Goal: Navigation & Orientation: Find specific page/section

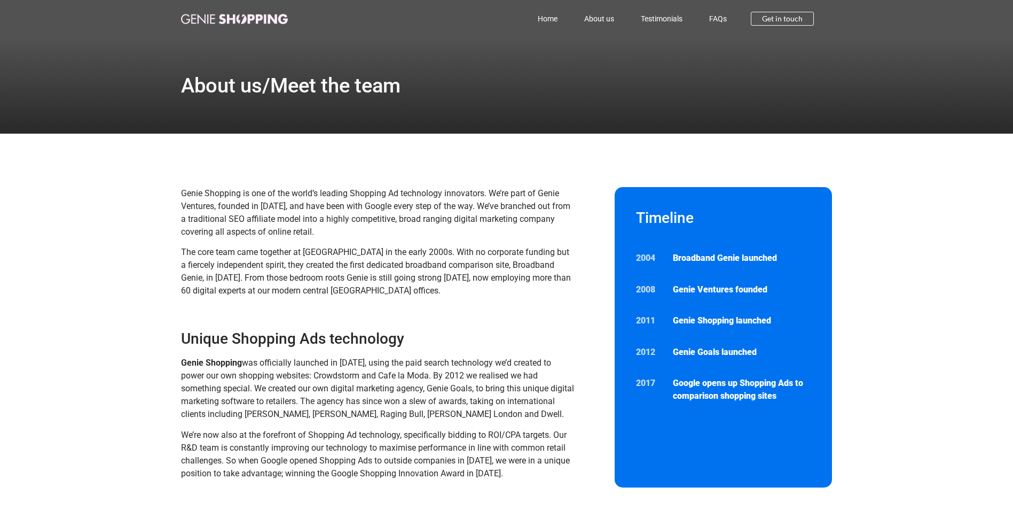
click at [240, 21] on img at bounding box center [234, 19] width 107 height 10
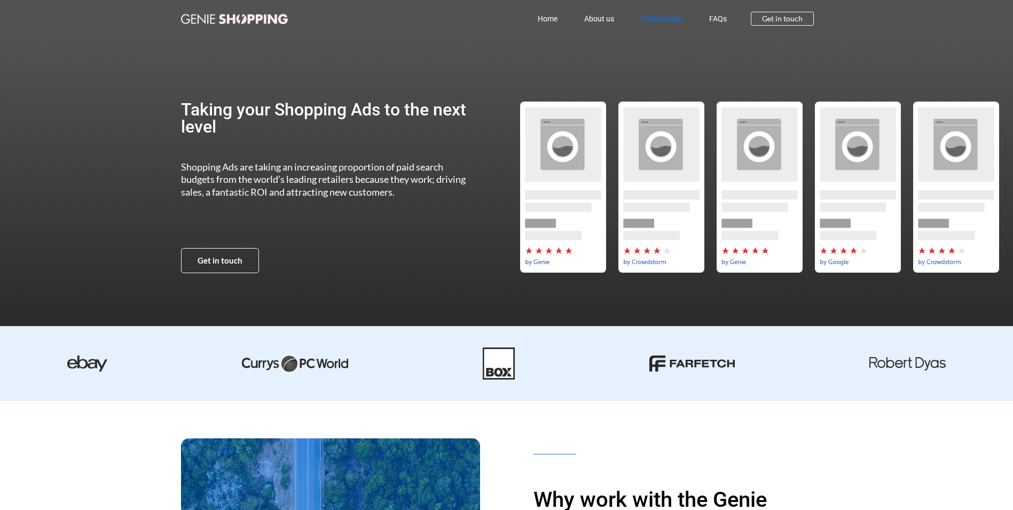
click at [673, 16] on link "Testimonials" at bounding box center [662, 18] width 68 height 25
